Goal: Transaction & Acquisition: Purchase product/service

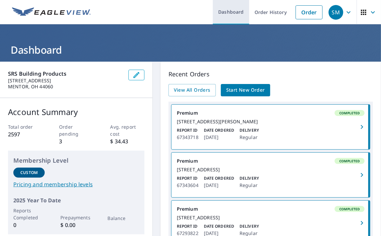
click at [234, 9] on link "Dashboard" at bounding box center [231, 12] width 36 height 24
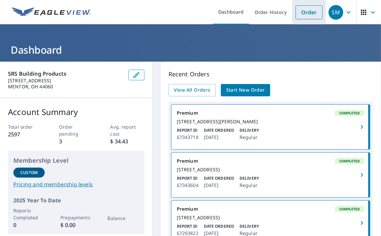
click at [301, 13] on link "Order" at bounding box center [309, 12] width 27 height 14
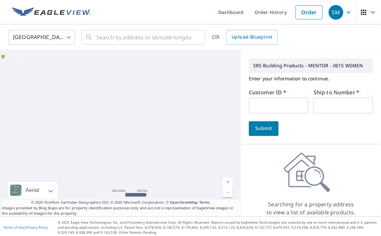
click at [263, 103] on input "text" at bounding box center [278, 106] width 59 height 16
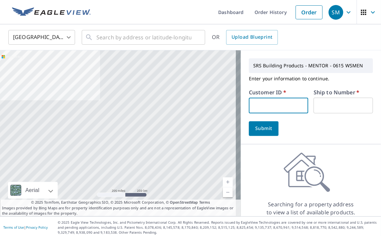
type input "C00007432"
click at [336, 105] on input "text" at bounding box center [343, 106] width 59 height 16
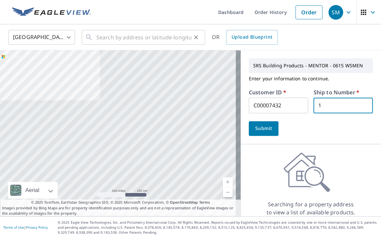
type input "1"
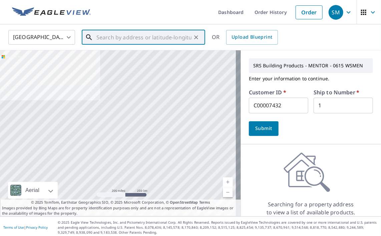
paste input "[STREET_ADDRESS]"
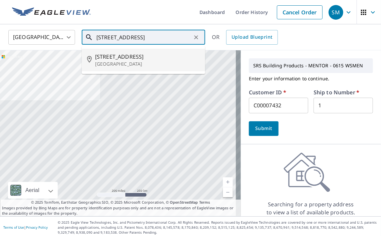
click at [125, 59] on span "[STREET_ADDRESS]" at bounding box center [147, 57] width 105 height 8
type input "[STREET_ADDRESS]"
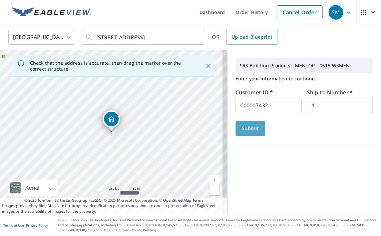
click at [241, 128] on span "Submit" at bounding box center [250, 128] width 19 height 8
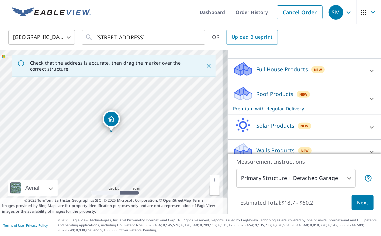
scroll to position [133, 0]
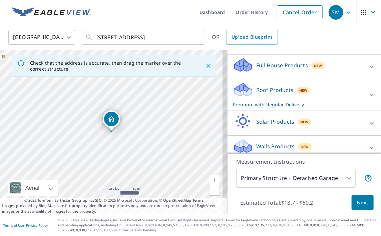
click at [368, 71] on icon at bounding box center [372, 67] width 8 height 8
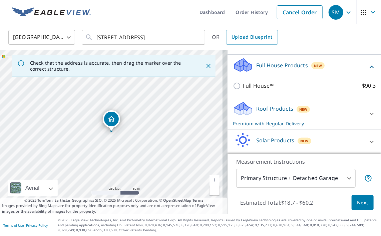
click at [368, 71] on icon at bounding box center [372, 67] width 8 height 8
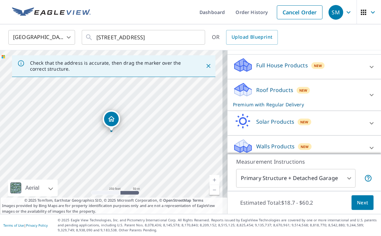
click at [368, 99] on icon at bounding box center [372, 95] width 8 height 8
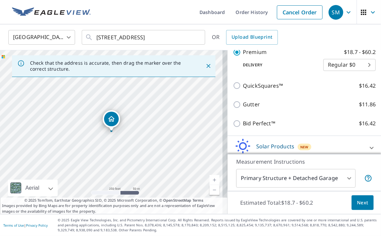
scroll to position [200, 0]
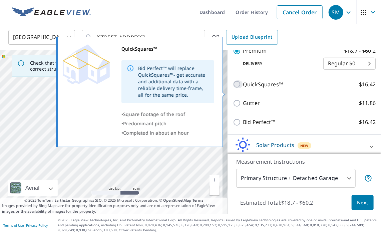
click at [233, 88] on input "QuickSquares™ $16.42" at bounding box center [238, 84] width 10 height 8
checkbox input "true"
checkbox input "false"
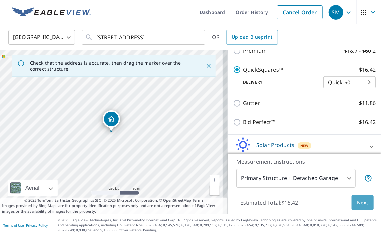
click at [357, 199] on span "Next" at bounding box center [362, 203] width 11 height 8
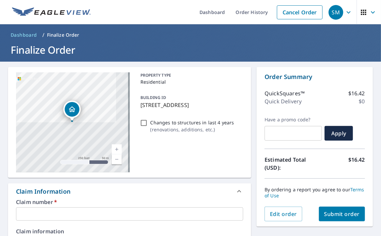
click at [48, 213] on input "text" at bounding box center [129, 214] width 227 height 13
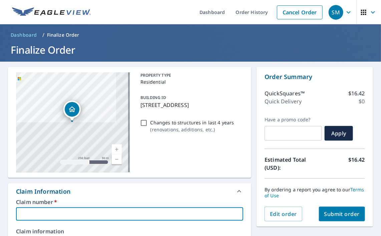
type input "1"
checkbox input "true"
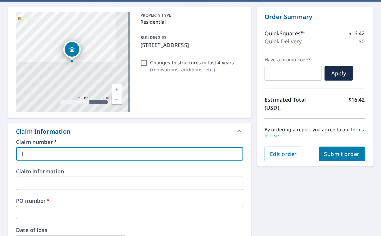
scroll to position [133, 0]
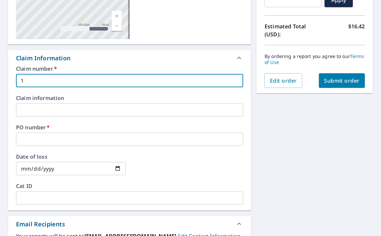
type input "1"
click at [29, 136] on input "text" at bounding box center [129, 139] width 227 height 13
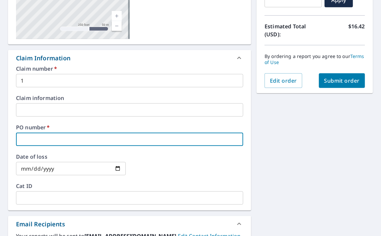
type input "S"
checkbox input "true"
type input "Su"
checkbox input "true"
type input "Sut"
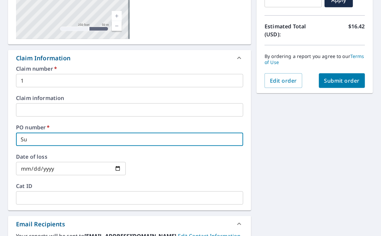
checkbox input "true"
type input "[PERSON_NAME]"
checkbox input "true"
type input "Sutto"
checkbox input "true"
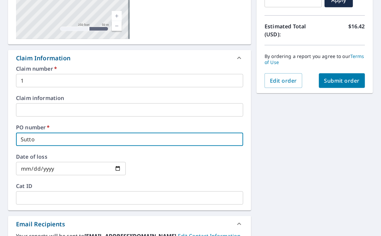
type input "[PERSON_NAME]"
checkbox input "true"
type input "[PERSON_NAME]"
checkbox input "true"
type input "[PERSON_NAME]"
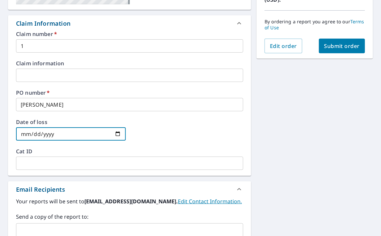
scroll to position [234, 0]
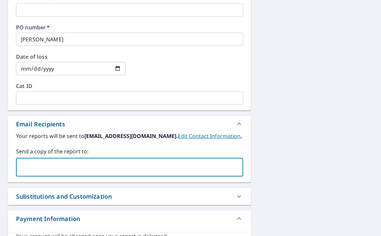
click at [37, 163] on input "text" at bounding box center [124, 167] width 211 height 13
type input "[EMAIL_ADDRESS][DOMAIN_NAME]"
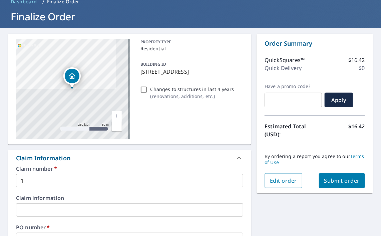
scroll to position [100, 0]
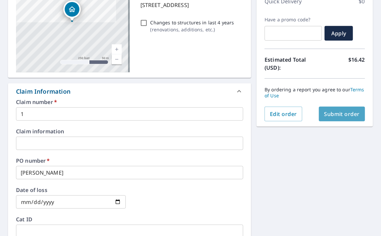
click at [335, 116] on span "Submit order" at bounding box center [342, 113] width 36 height 7
checkbox input "true"
